Goal: Find specific page/section: Find specific page/section

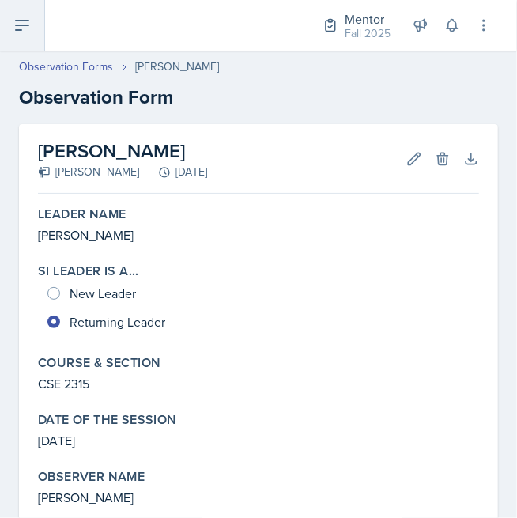
click at [19, 28] on icon at bounding box center [22, 25] width 19 height 19
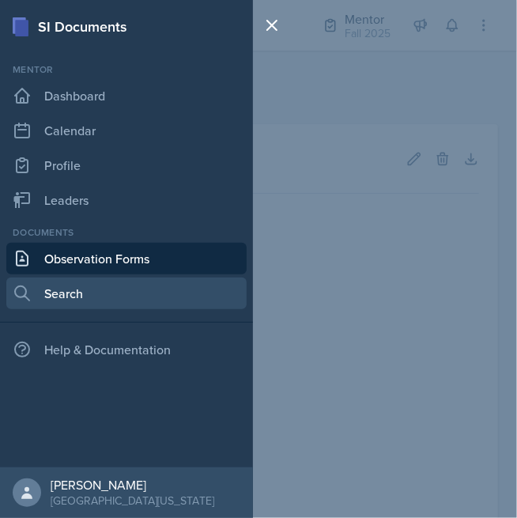
click at [125, 306] on link "Search" at bounding box center [126, 294] width 240 height 32
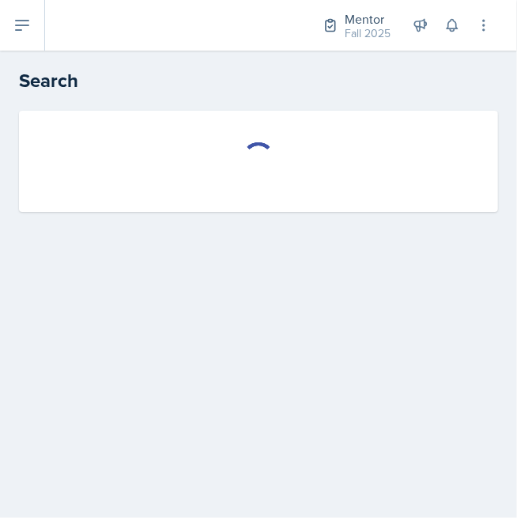
select select "all"
select select "1"
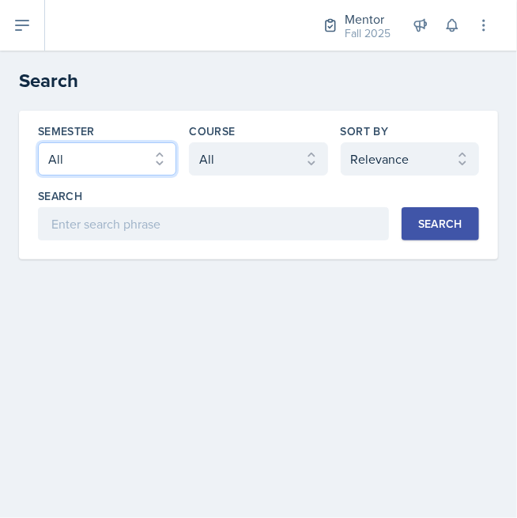
click at [115, 164] on select "Select semester All Fall 2025 Spring 2025 Fall 2024 Spring 2024 Fall 2023" at bounding box center [107, 158] width 138 height 33
select select "a8c40de0-d7eb-4f82-90ee-ac0c6ce45f71"
click at [38, 142] on select "Select semester All Fall 2025 Spring 2025 Fall 2024 Spring 2024 Fall 2023" at bounding box center [107, 158] width 138 height 33
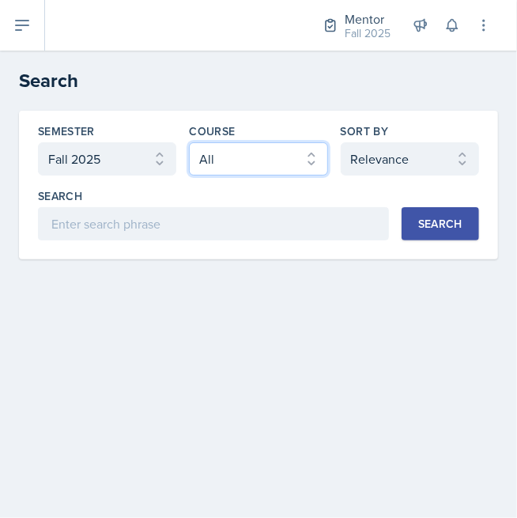
click at [266, 159] on select "Select course All ASTR 1345 BIOL 1345 BIOL 1441 BIOL 1442 BIOL 2300 BIOL 2444 B…" at bounding box center [258, 158] width 138 height 33
select select "b05cf838-b04f-4fc4-901a-32fb7d12d120"
click at [189, 142] on select "Select course All ASTR 1345 BIOL 1345 BIOL 1441 BIOL 1442 BIOL 2300 BIOL 2444 B…" at bounding box center [258, 158] width 138 height 33
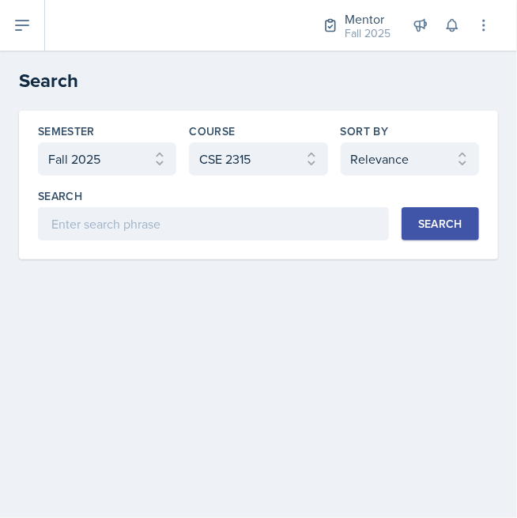
click at [426, 232] on button "Search" at bounding box center [441, 223] width 78 height 33
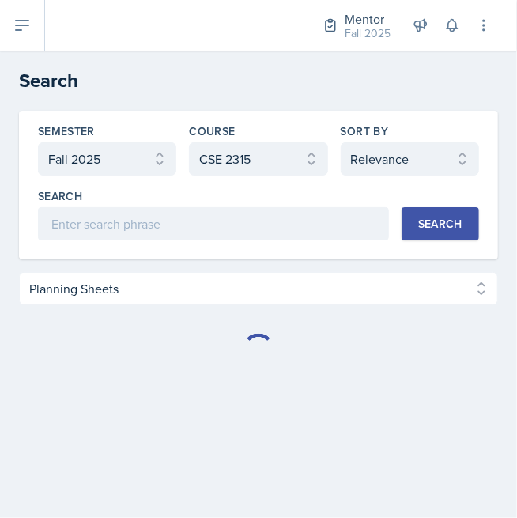
select select "Planning Sheets (7)"
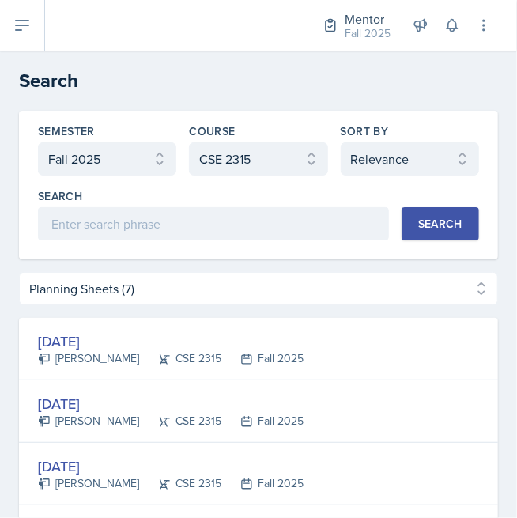
click at [298, 352] on div "[DATE] [PERSON_NAME] CSE 2315 Fall 2025" at bounding box center [258, 349] width 479 height 62
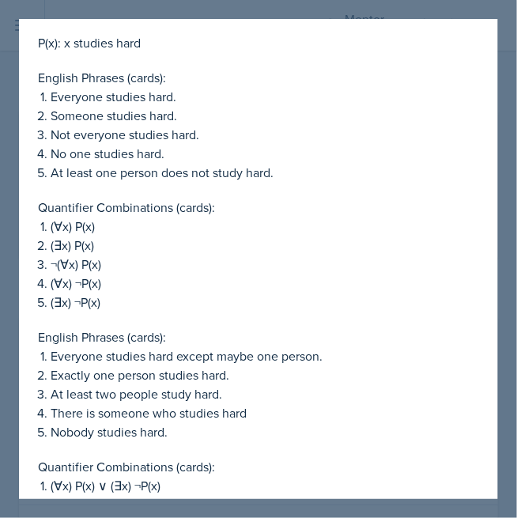
scroll to position [1893, 0]
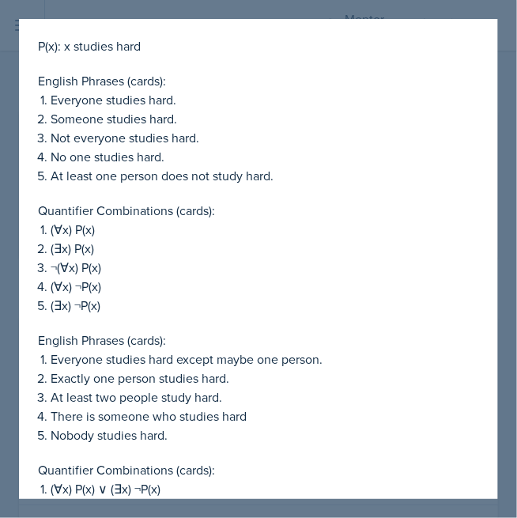
click at [245, 407] on p "There is someone who studies hard" at bounding box center [265, 416] width 429 height 19
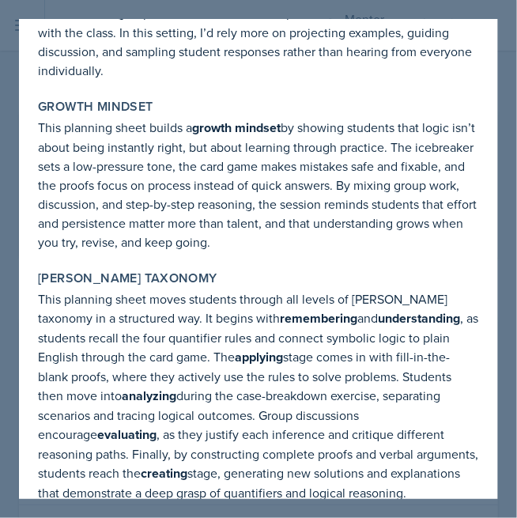
scroll to position [5776, 0]
